Goal: Download file/media

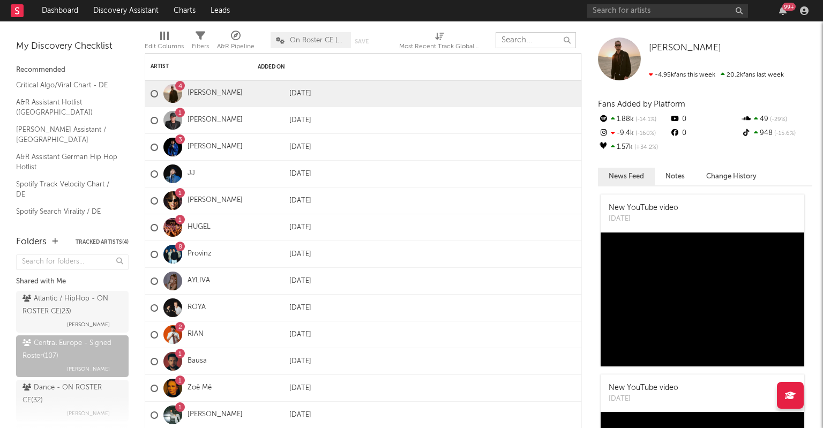
click at [508, 36] on input "text" at bounding box center [536, 40] width 80 height 16
click at [56, 304] on div "Atlantic / HipHop - ON ROSTER CE ( 23 )" at bounding box center [71, 306] width 97 height 26
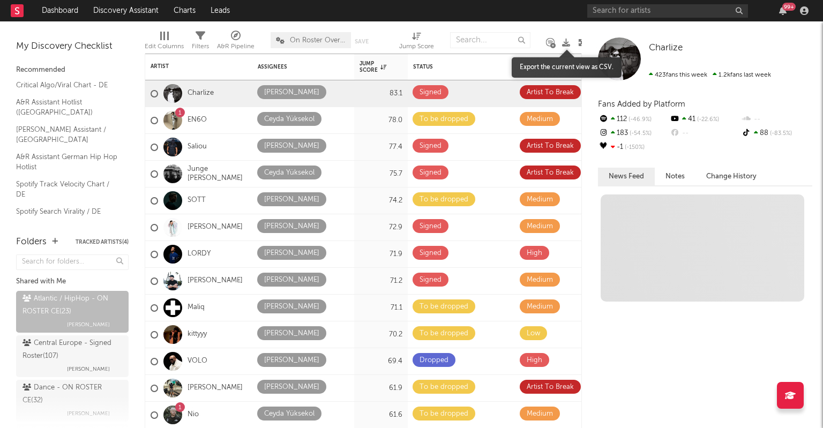
click at [565, 43] on icon at bounding box center [566, 43] width 8 height 8
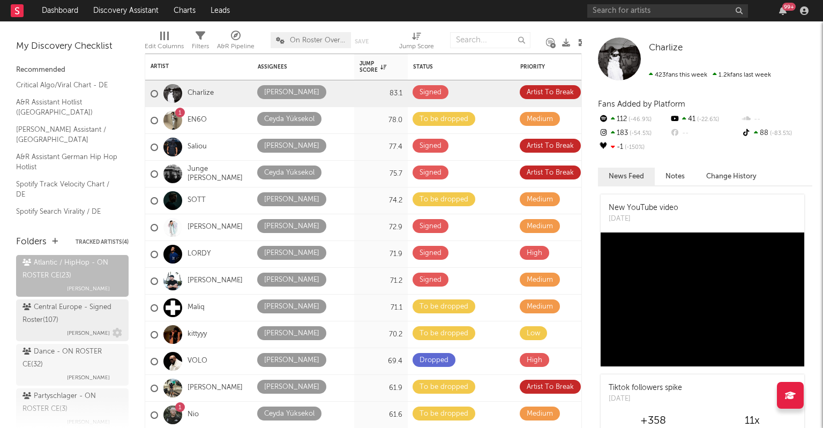
scroll to position [54, 0]
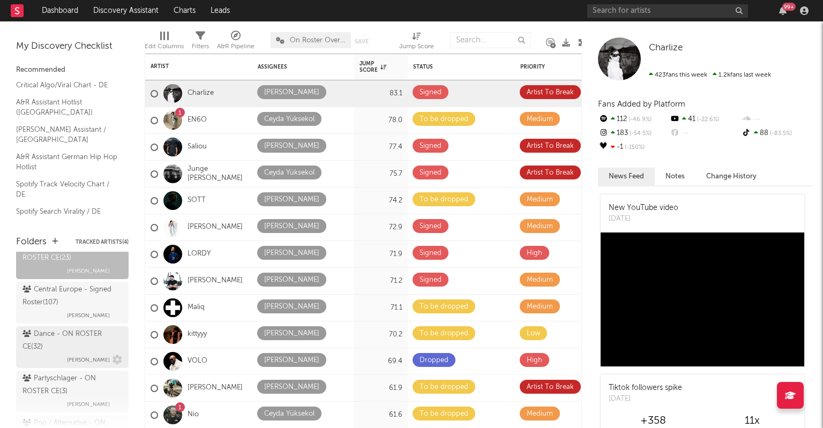
click at [30, 348] on div "Dance - ON ROSTER CE ( 32 )" at bounding box center [71, 341] width 97 height 26
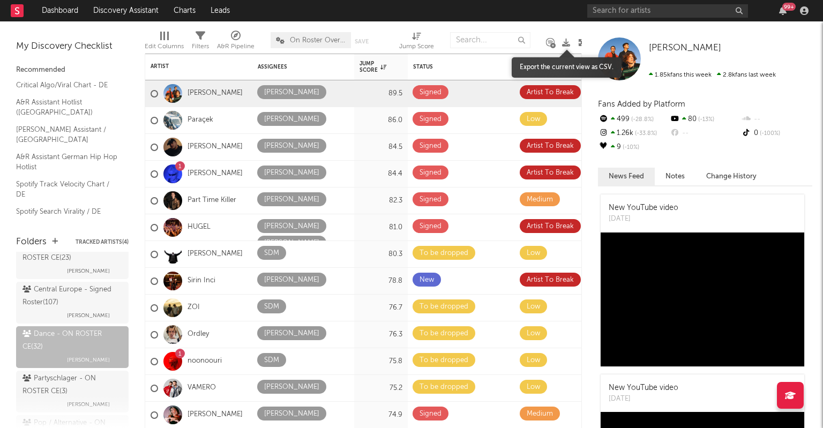
click at [564, 41] on icon at bounding box center [566, 43] width 8 height 8
click at [49, 386] on div "Partyschlager - ON ROSTER CE ( 3 )" at bounding box center [71, 385] width 97 height 26
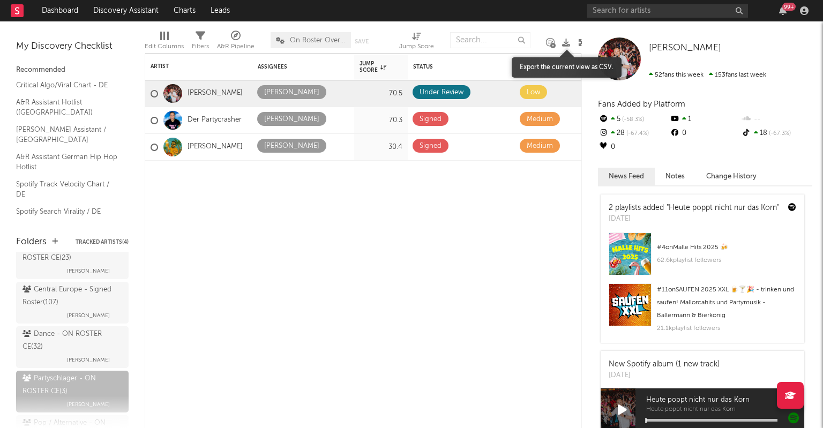
click at [567, 40] on icon at bounding box center [566, 43] width 8 height 8
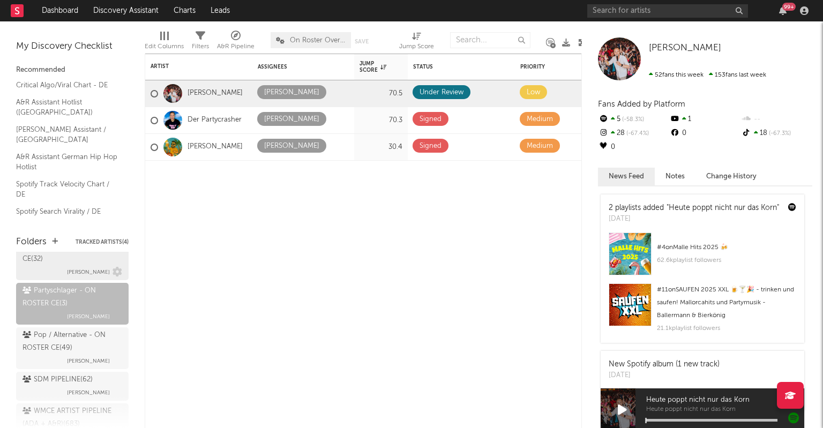
scroll to position [161, 0]
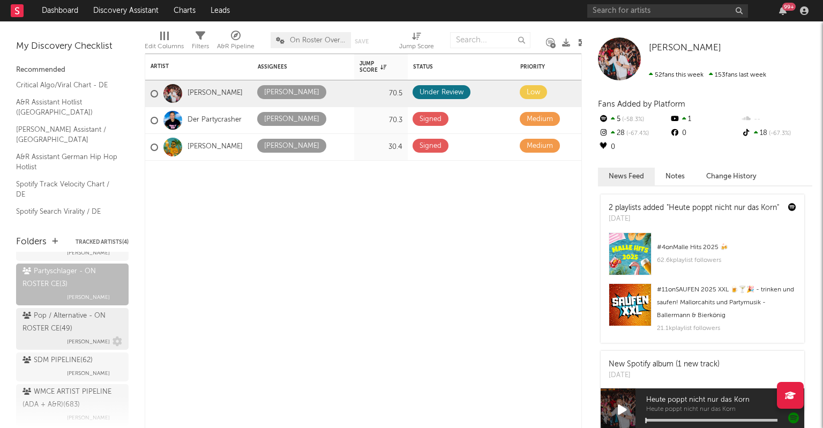
click at [66, 331] on div "Pop / Alternative - ON ROSTER CE ( 49 )" at bounding box center [71, 323] width 97 height 26
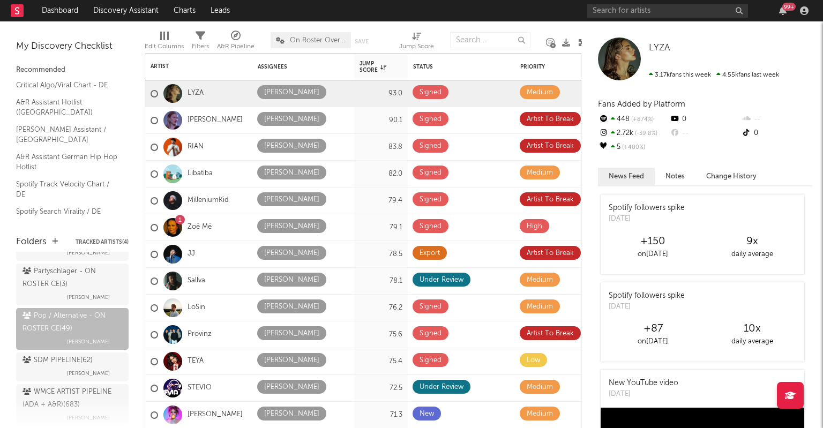
click at [570, 38] on div "Edit Columns Filters A&R Pipeline On Roster Overview Save Save as Jump Score" at bounding box center [366, 37] width 442 height 32
click at [569, 42] on icon at bounding box center [566, 43] width 8 height 8
